Goal: Information Seeking & Learning: Learn about a topic

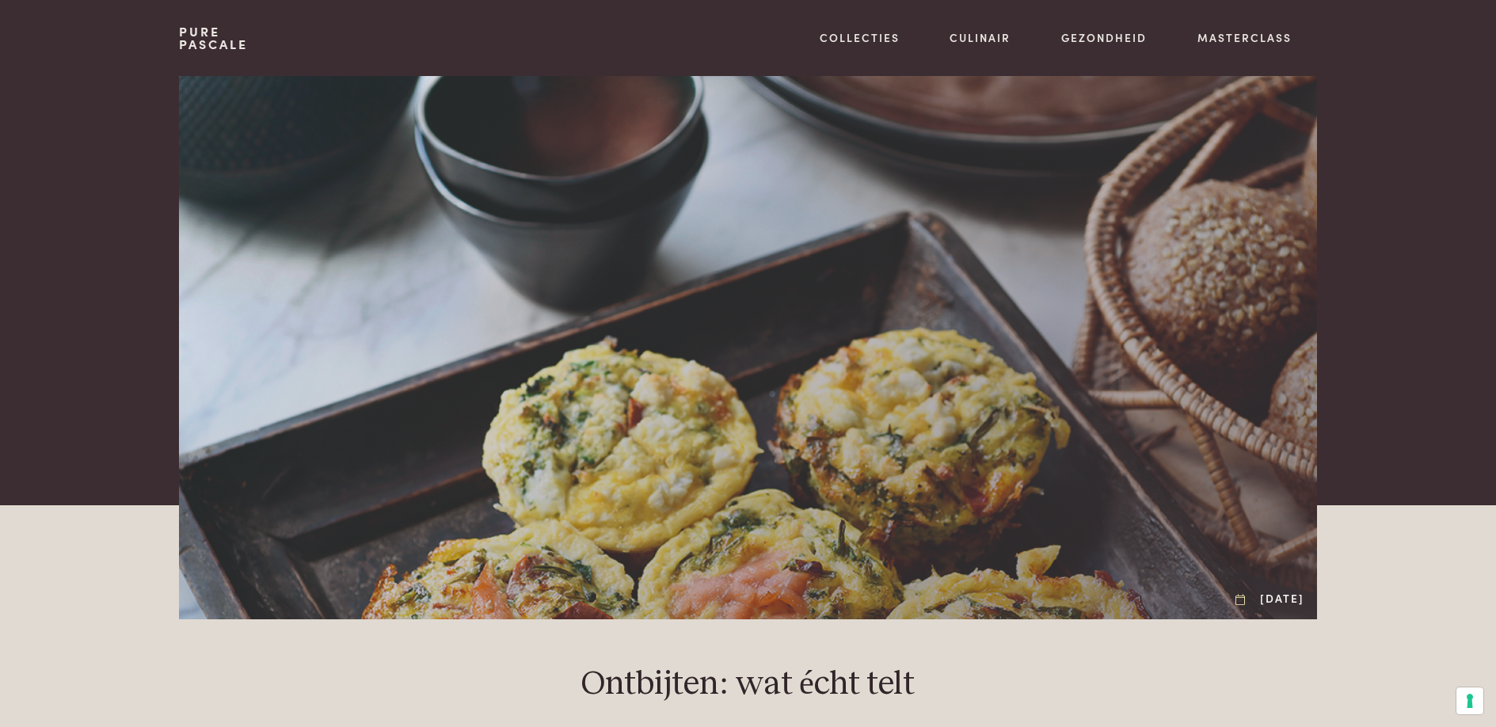
scroll to position [25, 0]
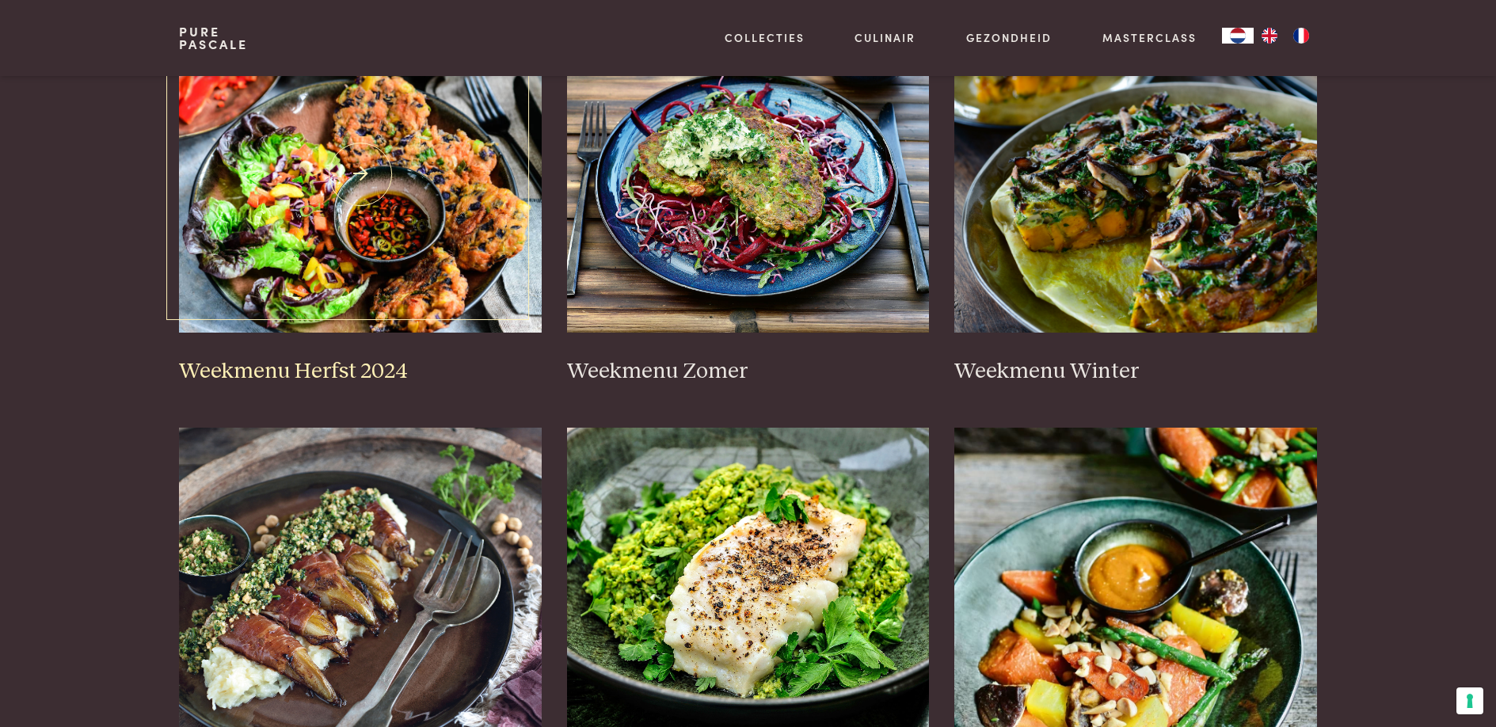
scroll to position [566, 0]
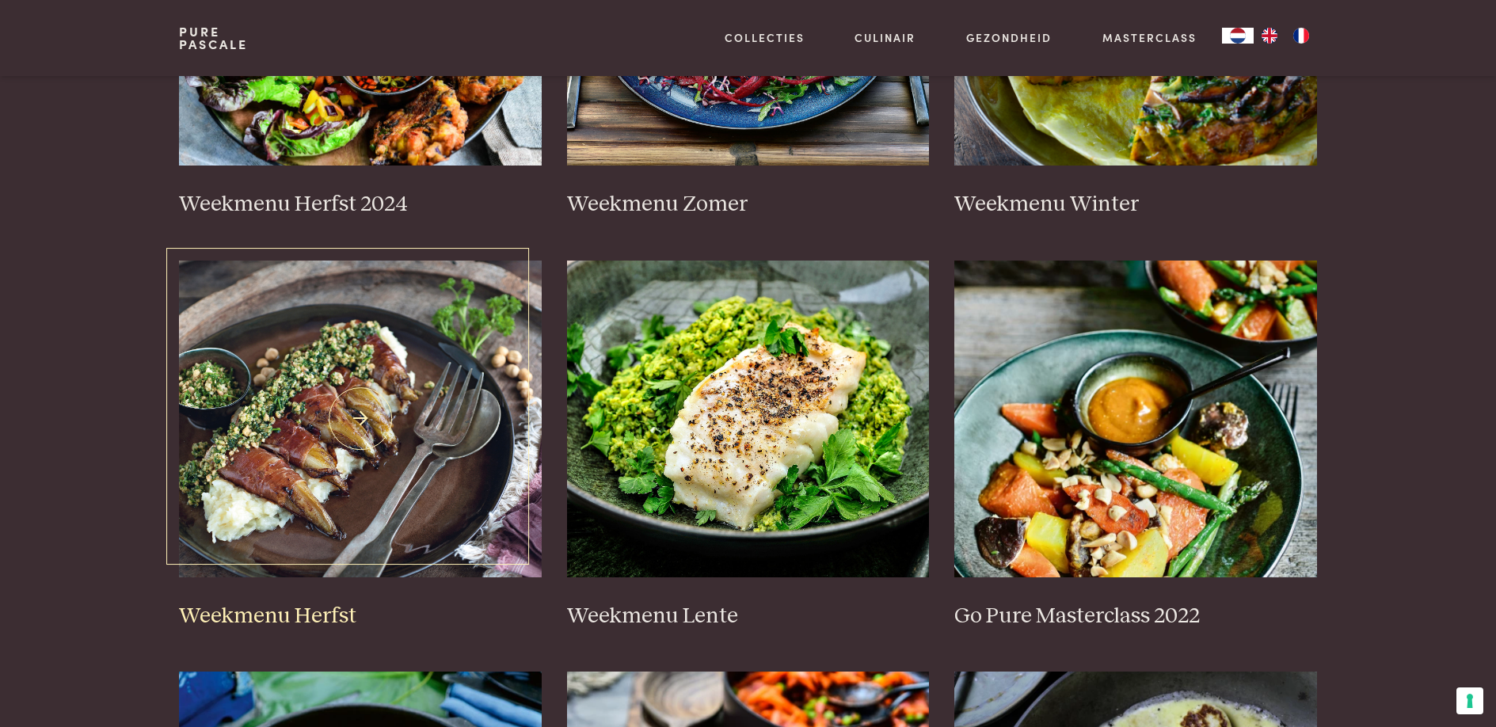
click at [348, 399] on img at bounding box center [360, 419] width 363 height 317
